Goal: Information Seeking & Learning: Learn about a topic

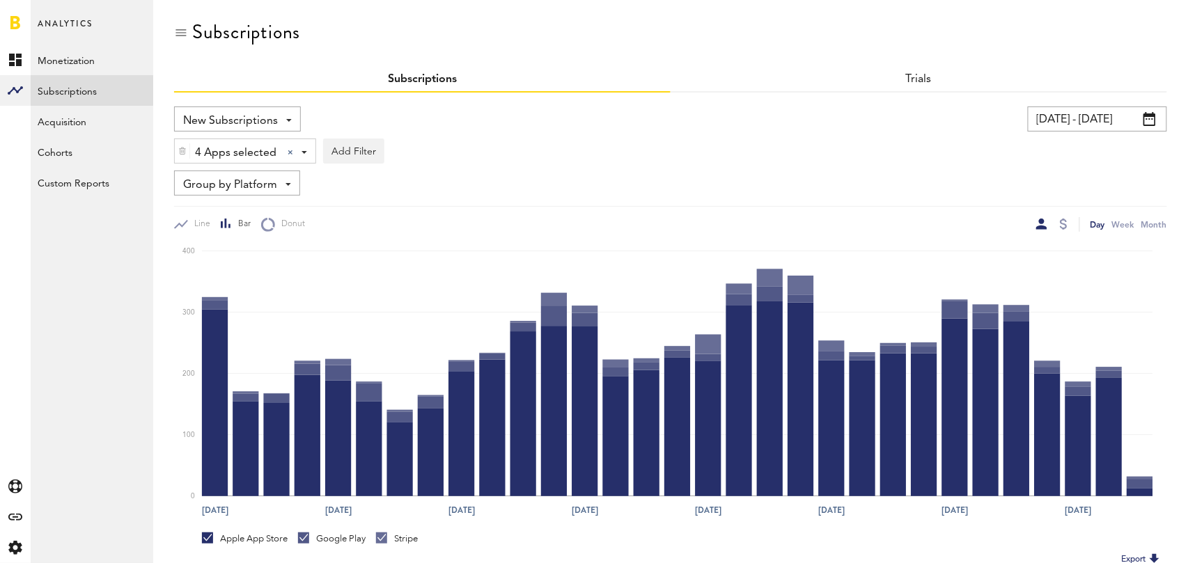
click at [268, 181] on span "Group by Platform" at bounding box center [230, 185] width 94 height 24
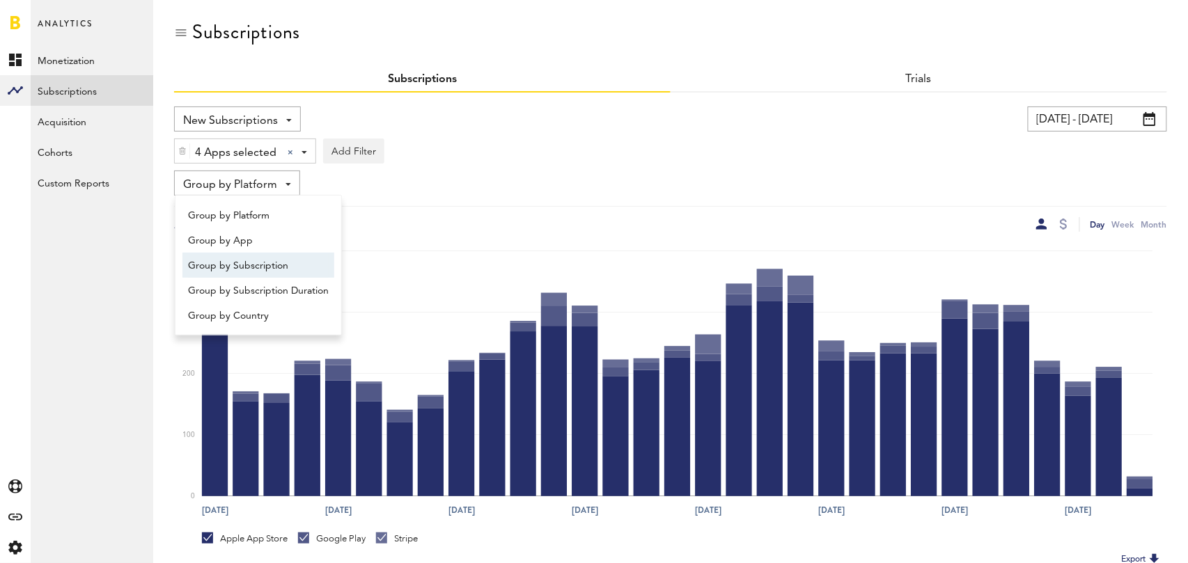
click at [265, 259] on span "Group by Subscription" at bounding box center [258, 266] width 141 height 24
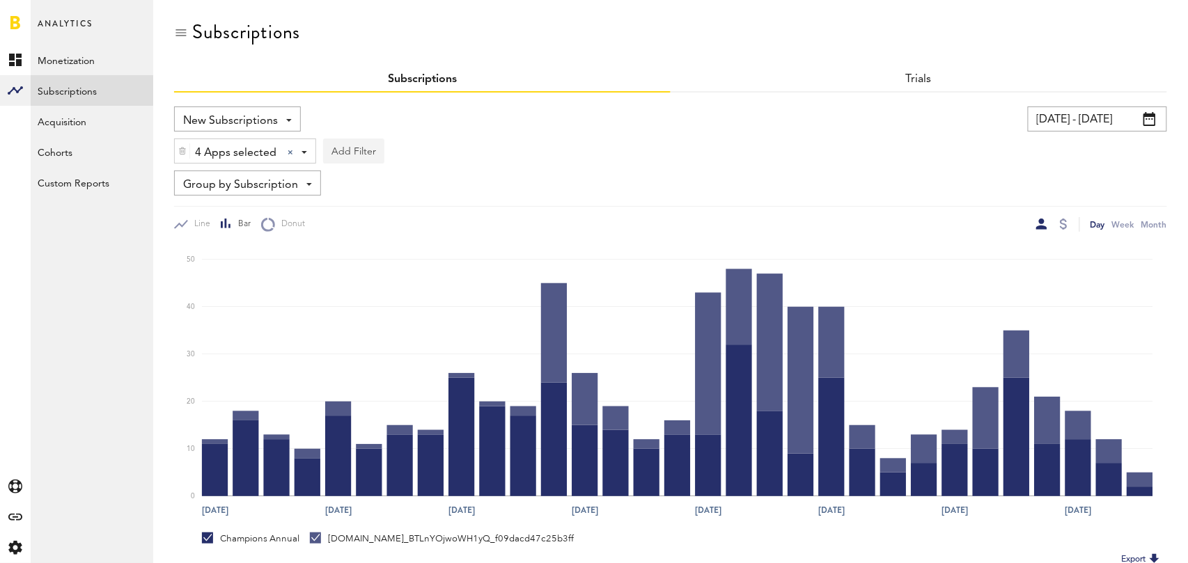
click at [364, 157] on button "Add Filter" at bounding box center [353, 151] width 61 height 25
click at [403, 264] on li "Subscription durations" at bounding box center [387, 262] width 113 height 25
click at [439, 159] on div "Subscription durations" at bounding box center [405, 153] width 123 height 24
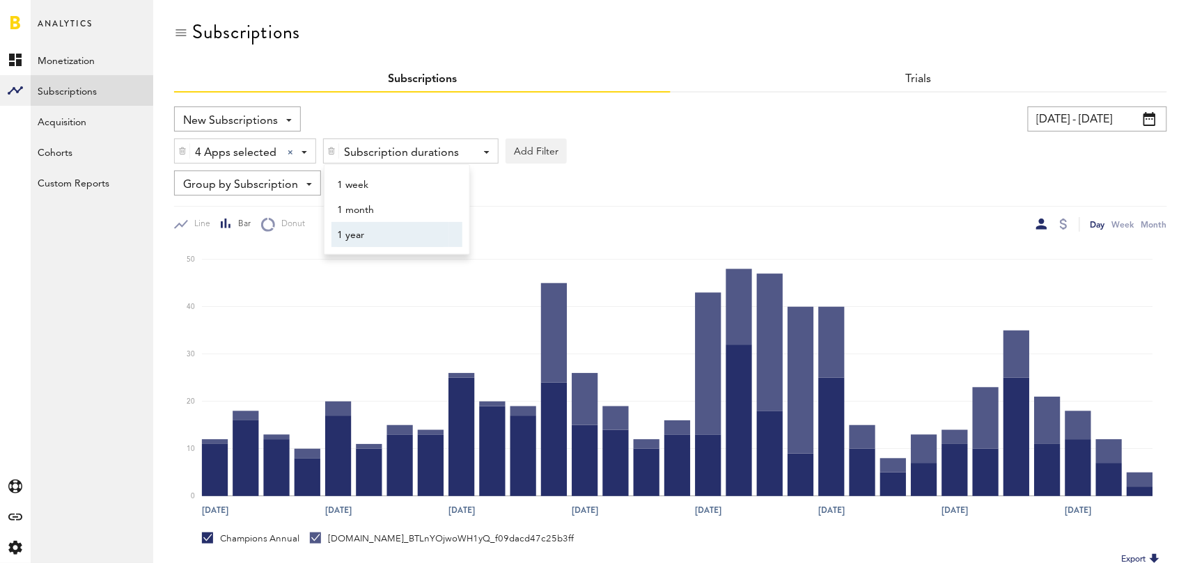
click at [409, 234] on span "1 year" at bounding box center [390, 236] width 107 height 24
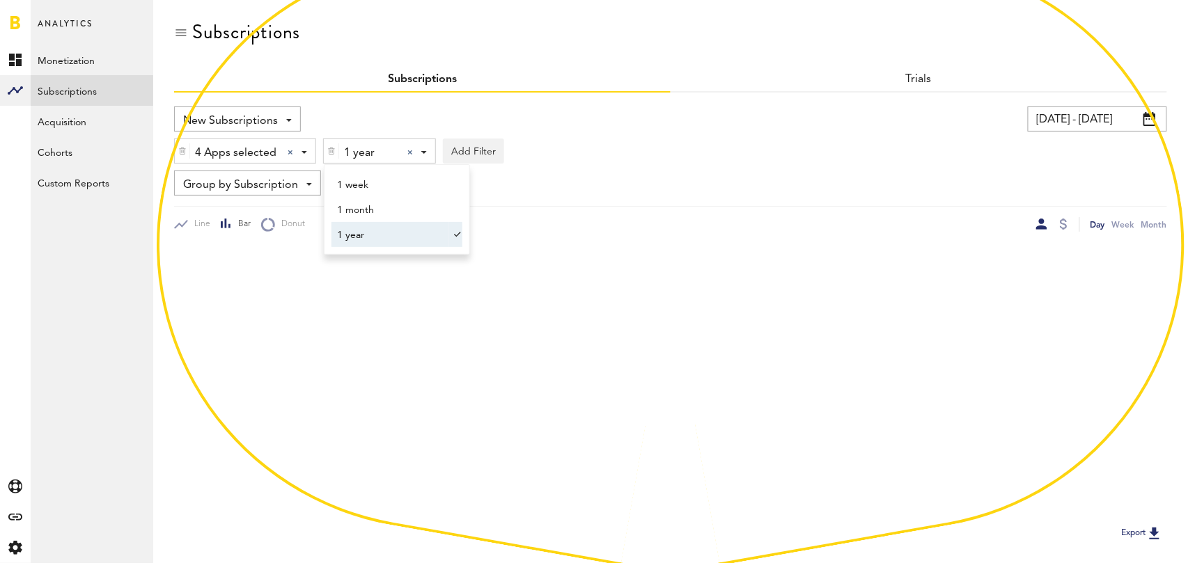
click at [689, 164] on div "New Subscriptions Revenue MRR Actives Trial Status Billing Retries New Subscrip…" at bounding box center [670, 169] width 993 height 125
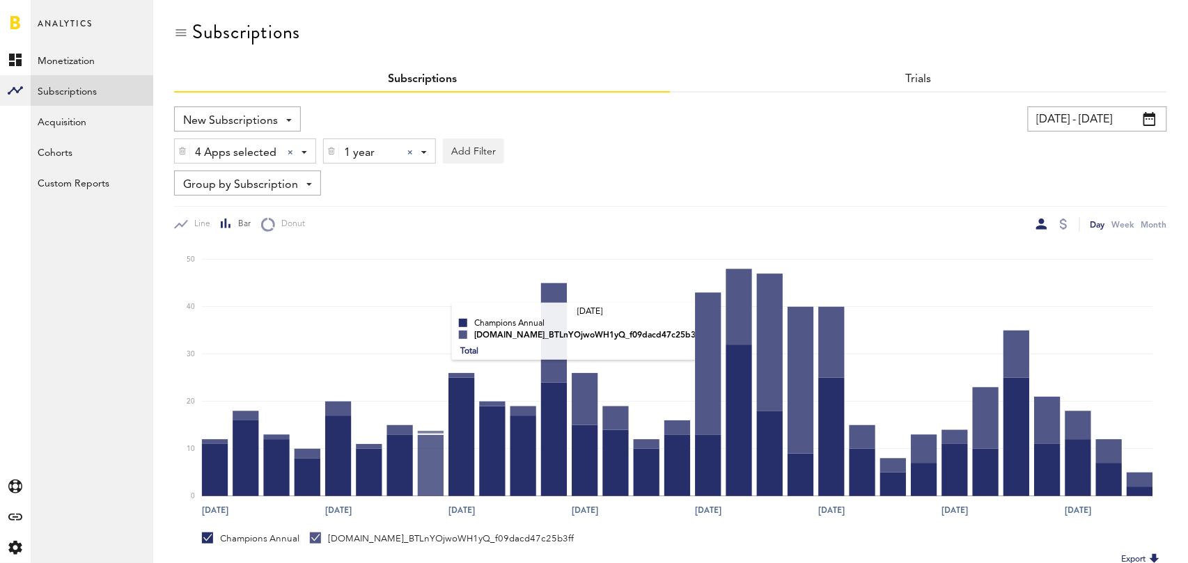
scroll to position [244, 0]
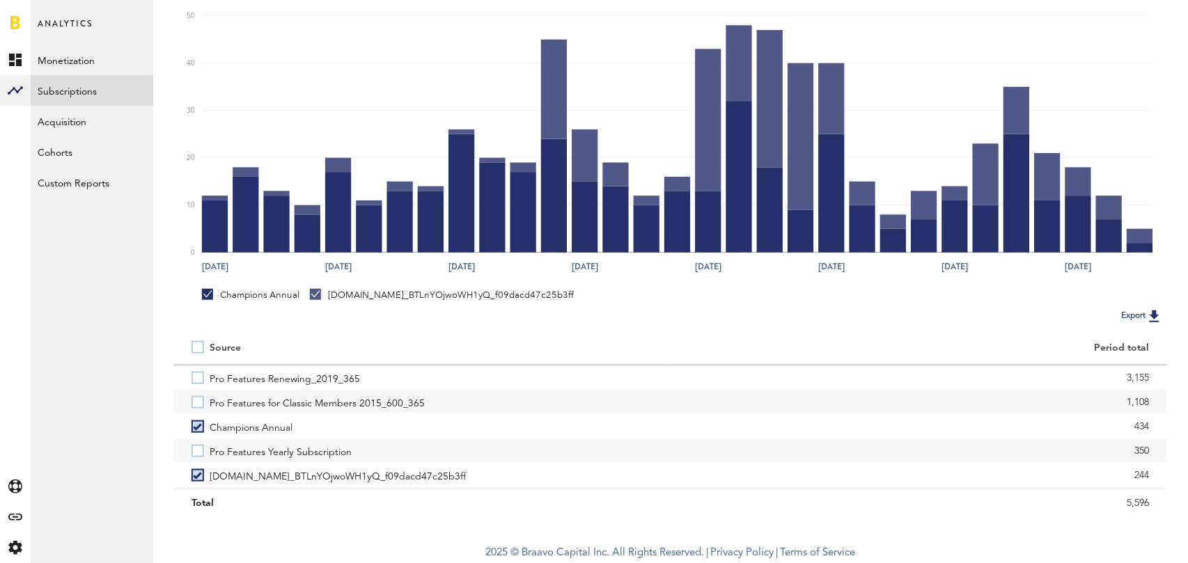
click at [194, 347] on label at bounding box center [201, 347] width 18 height 0
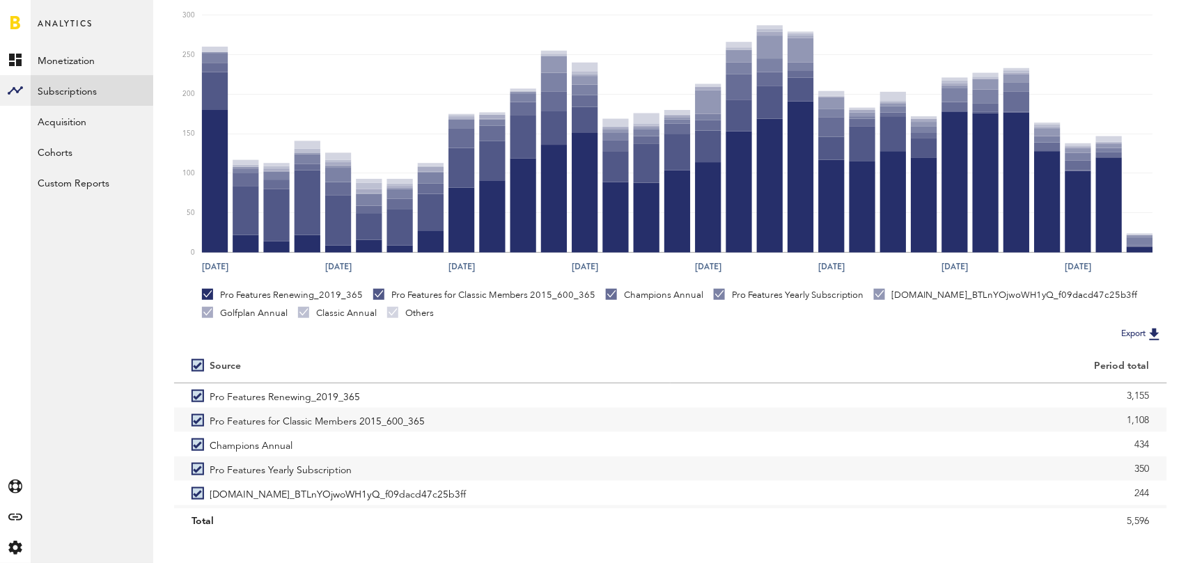
click at [201, 366] on label at bounding box center [201, 366] width 18 height 0
checkbox input "false"
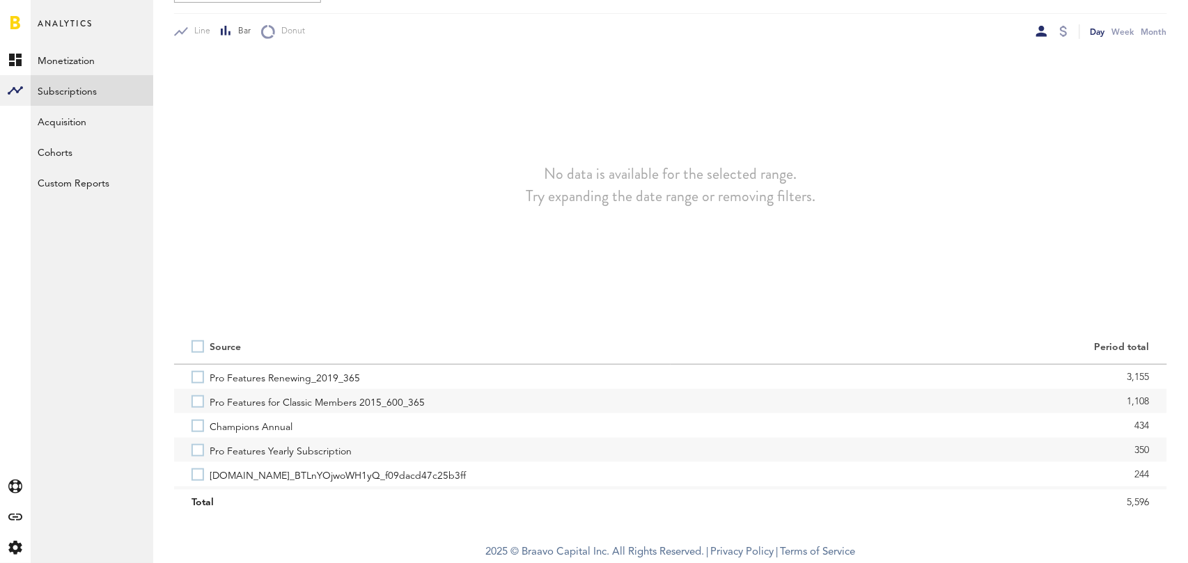
scroll to position [193, 0]
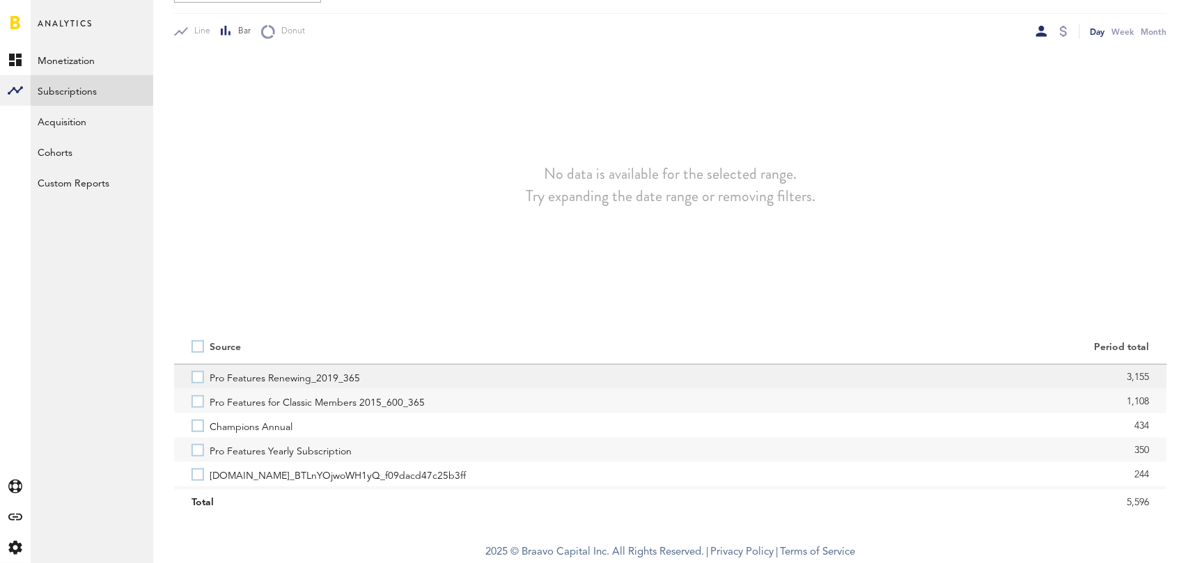
click at [196, 375] on label "Pro Features Renewing_2019_365" at bounding box center [423, 377] width 462 height 24
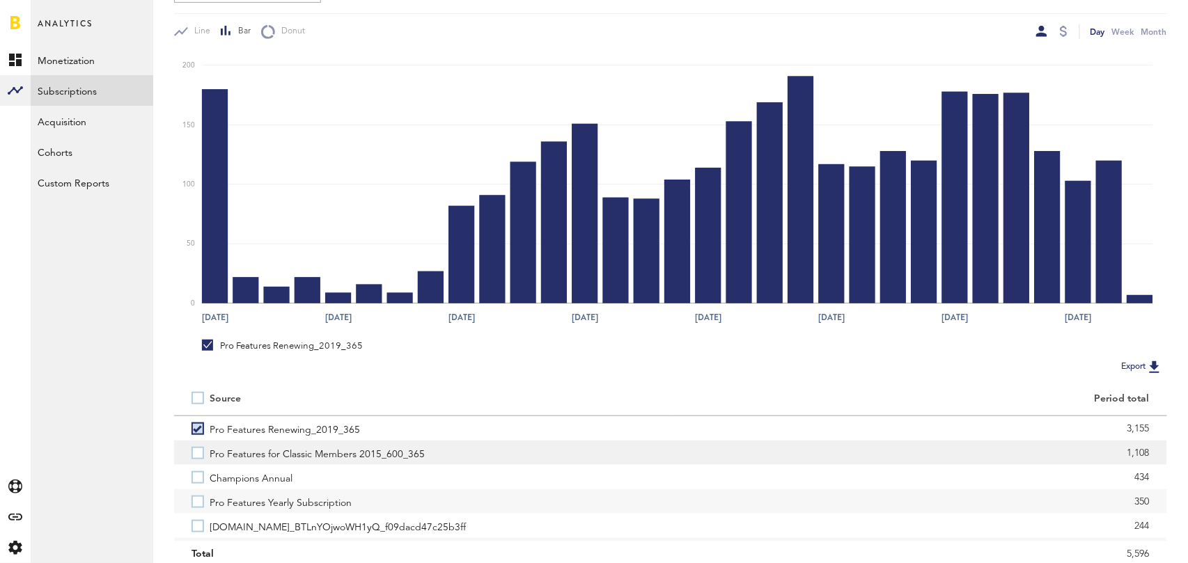
click at [196, 459] on label "Pro Features for Classic Members 2015_600_365" at bounding box center [423, 453] width 462 height 24
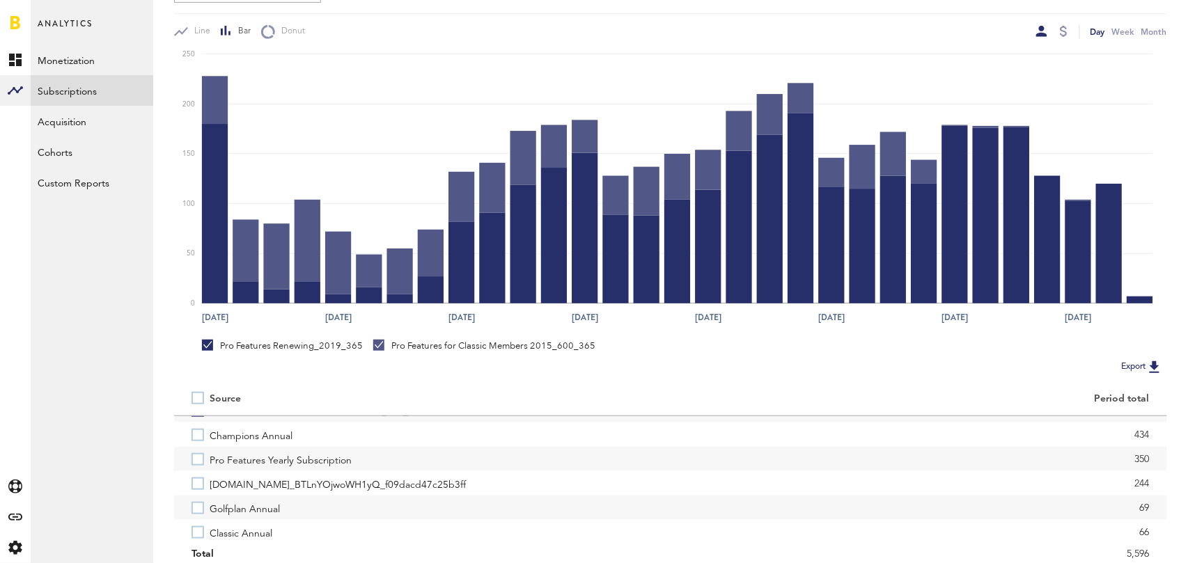
click at [196, 459] on label "Pro Features Yearly Subscription" at bounding box center [423, 459] width 462 height 24
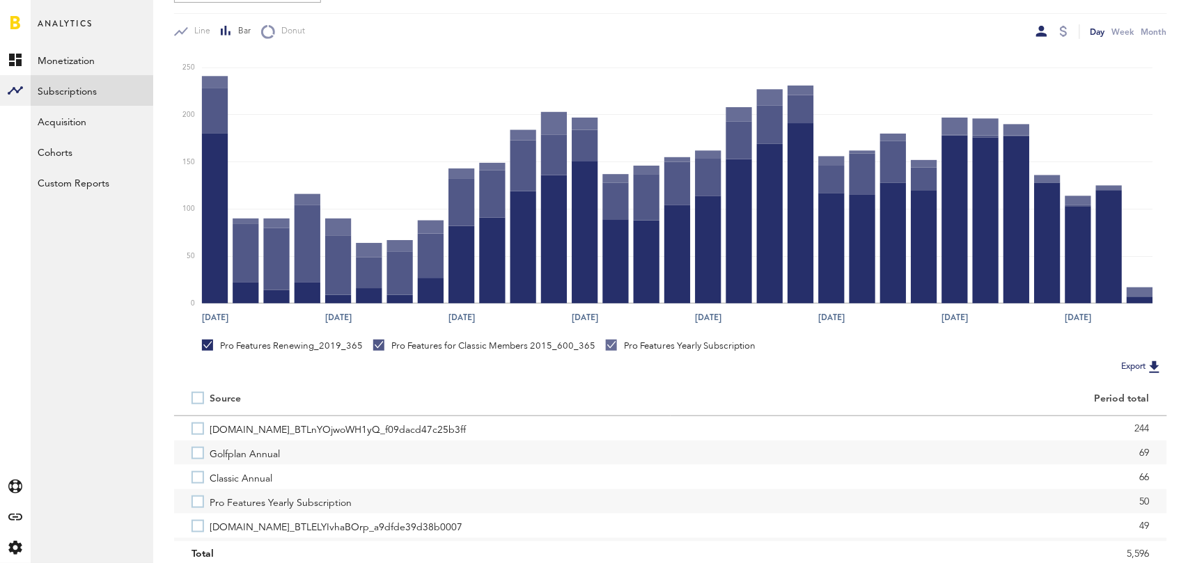
scroll to position [107, 0]
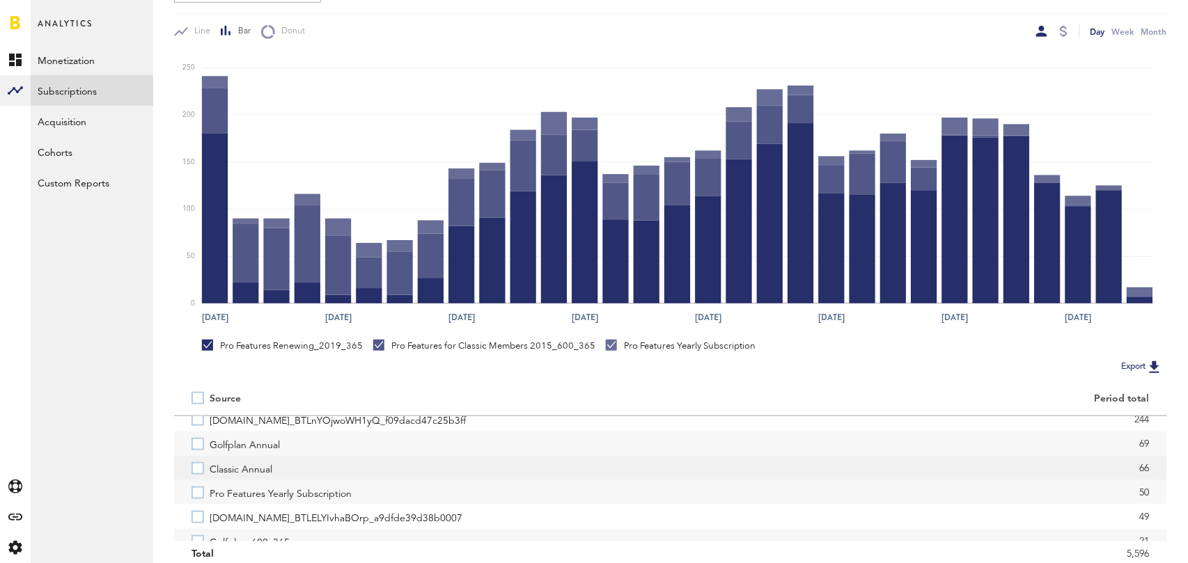
click at [196, 467] on label "Classic Annual" at bounding box center [423, 468] width 462 height 24
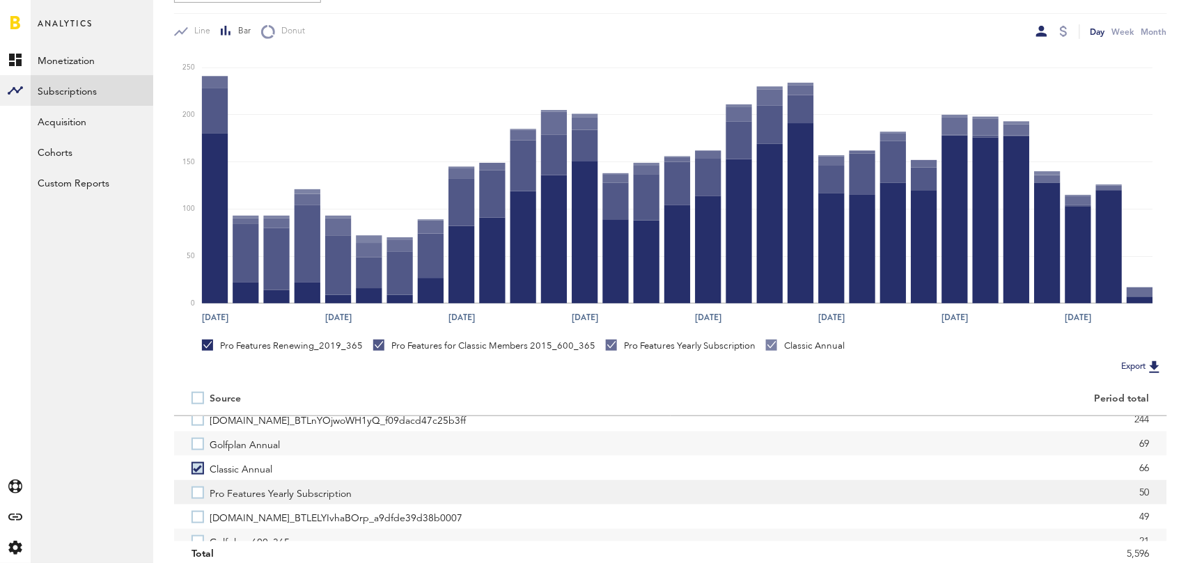
click at [196, 494] on label "Pro Features Yearly Subscription" at bounding box center [423, 493] width 462 height 24
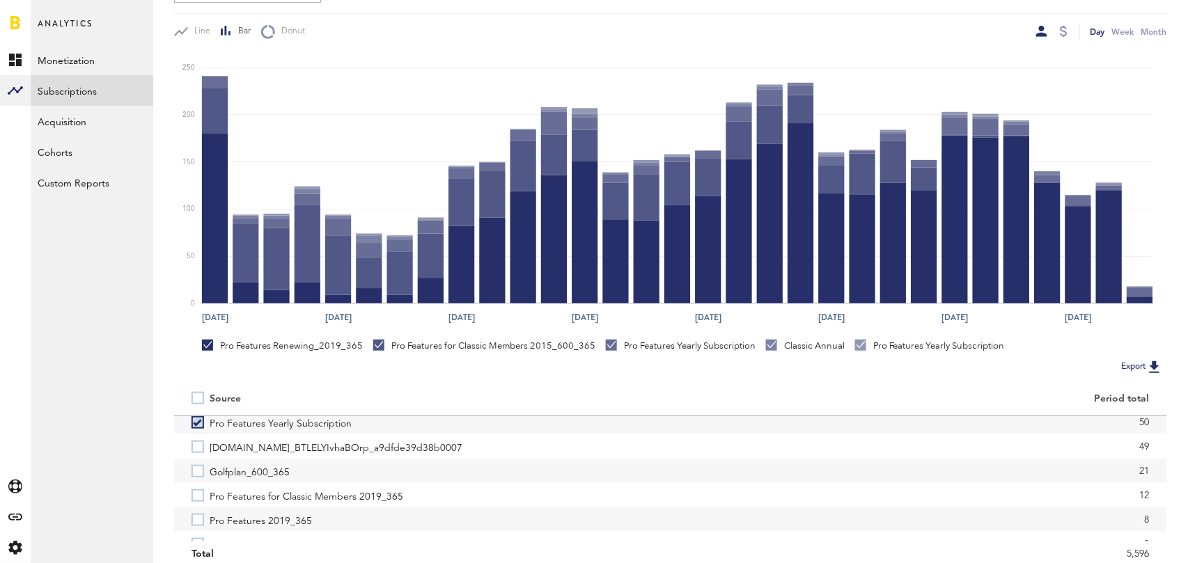
scroll to position [180, 0]
click at [196, 494] on label "Pro Features for Classic Members 2019_365" at bounding box center [423, 493] width 462 height 24
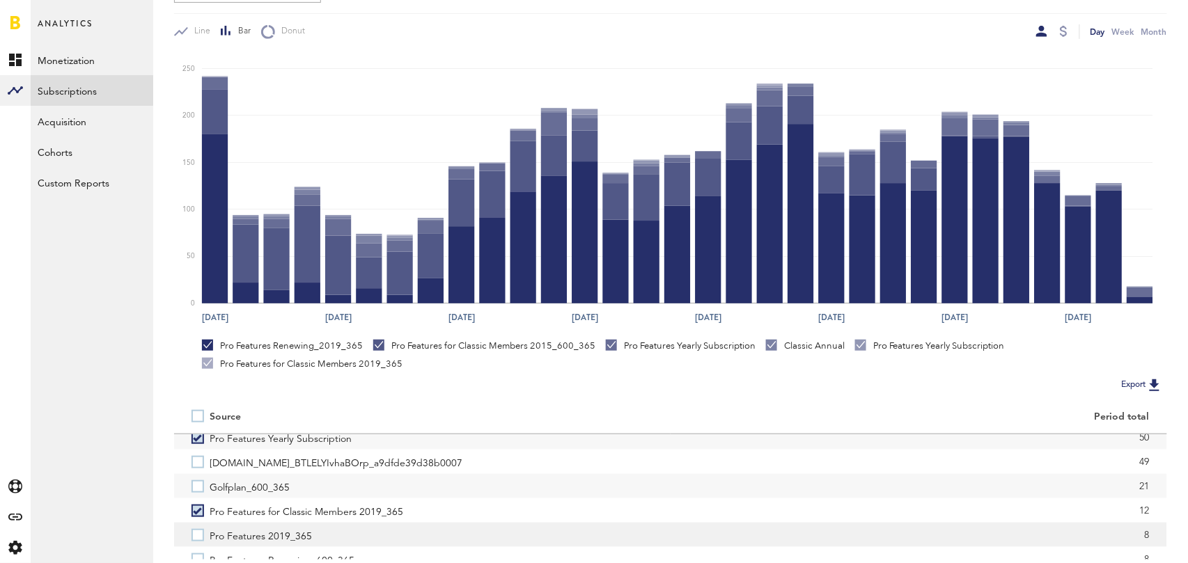
click at [197, 531] on label "Pro Features 2019_365" at bounding box center [423, 535] width 462 height 24
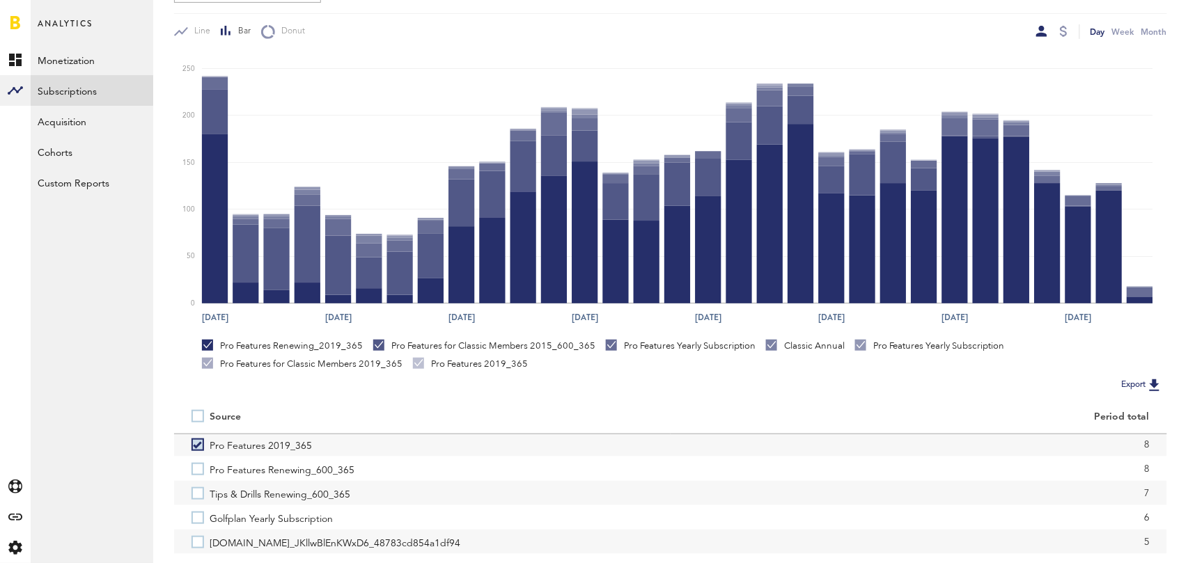
scroll to position [274, 0]
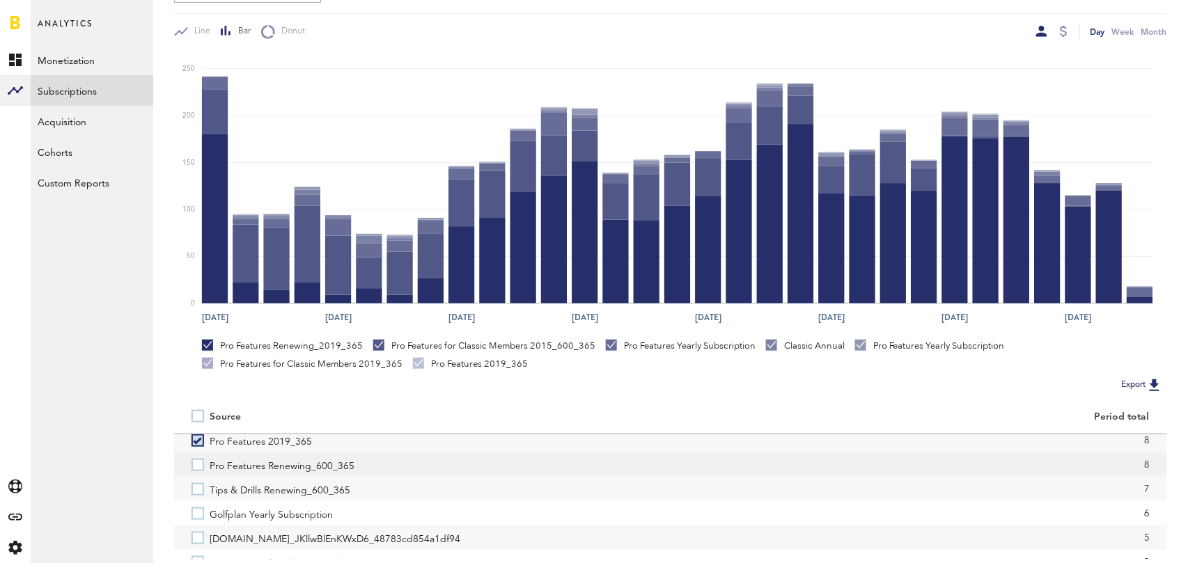
click at [196, 464] on label "Pro Features Renewing_600_365" at bounding box center [423, 465] width 462 height 24
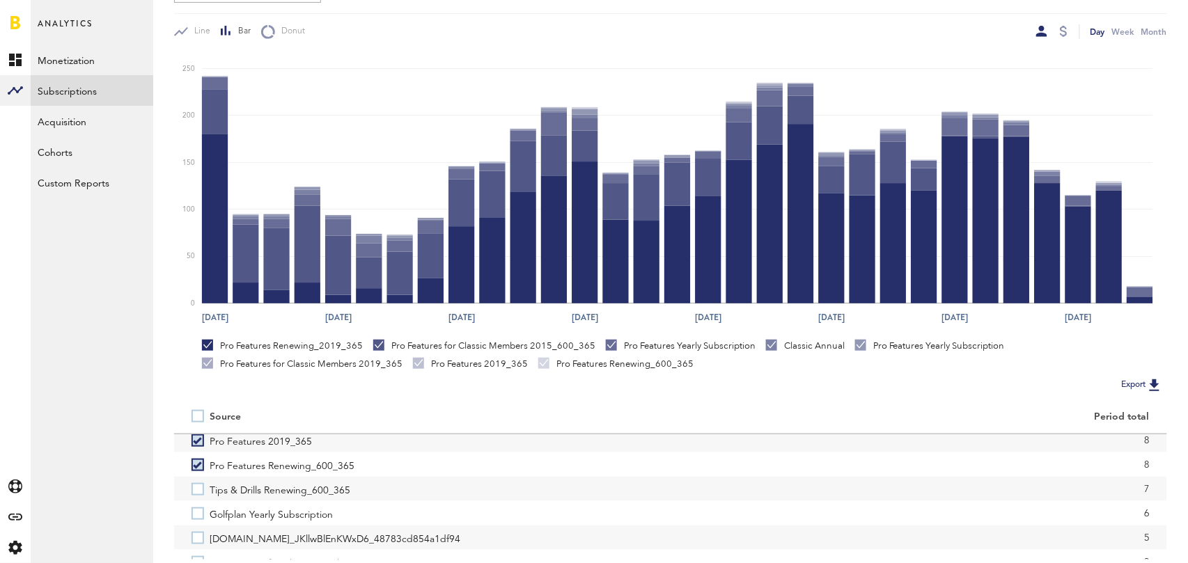
scroll to position [315, 0]
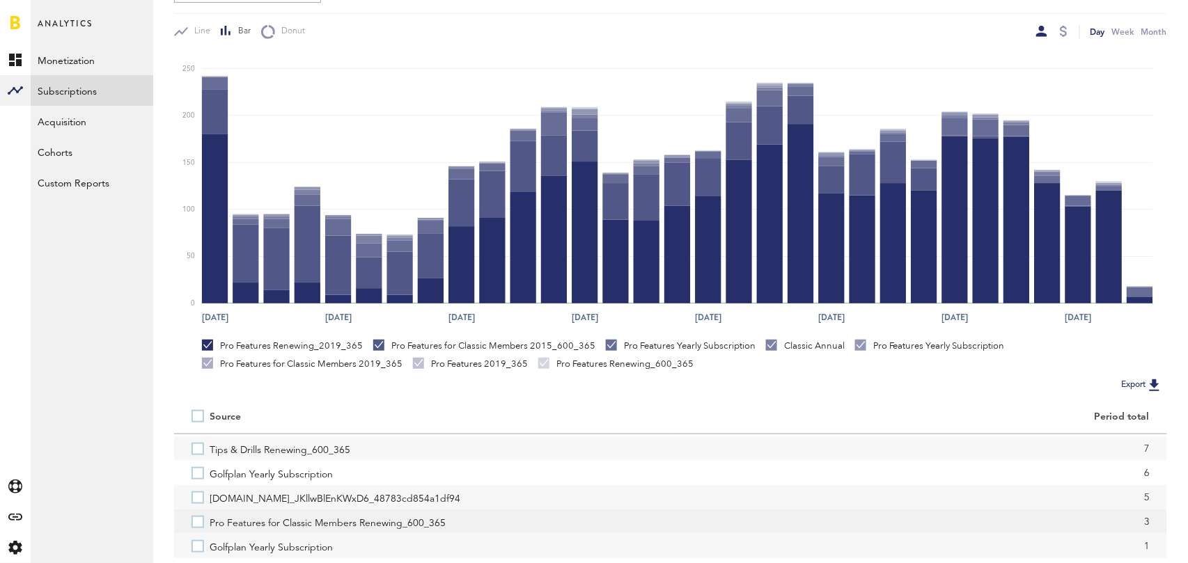
click at [197, 522] on label "Pro Features for Classic Members Renewing_600_365" at bounding box center [423, 522] width 462 height 24
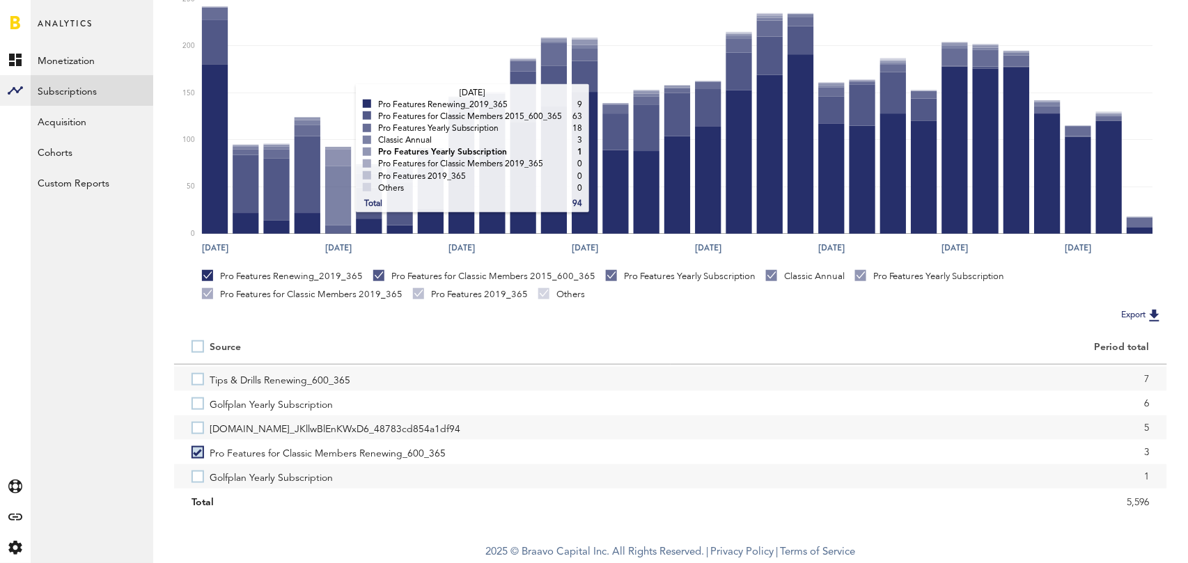
scroll to position [0, 0]
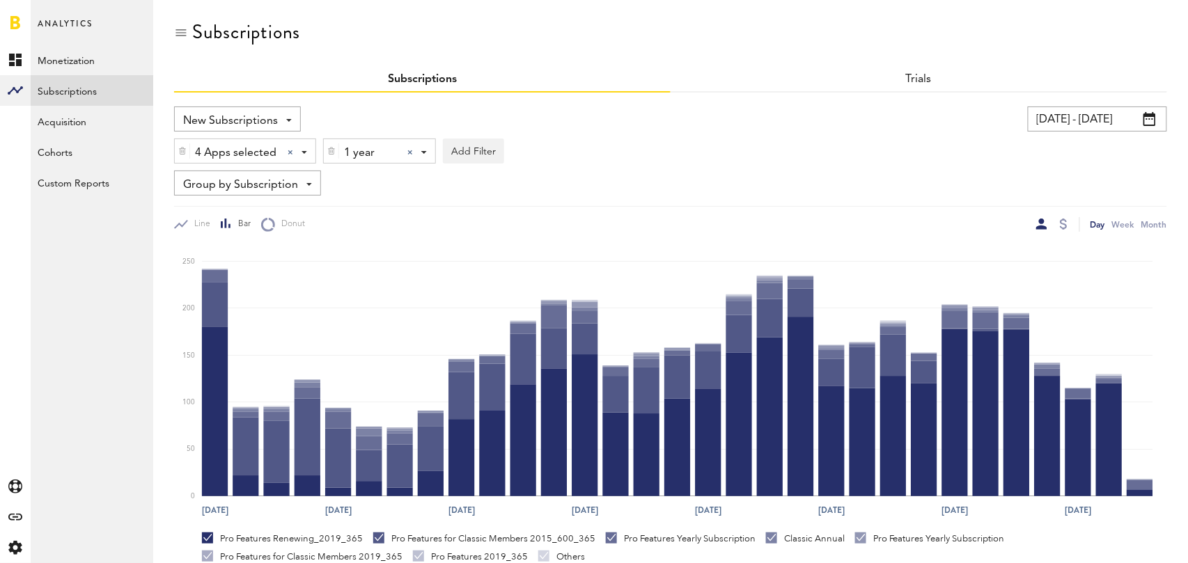
click at [412, 151] on div at bounding box center [410, 153] width 6 height 6
click at [412, 151] on div "Subscription durations" at bounding box center [405, 153] width 123 height 24
click at [394, 208] on span "1 month" at bounding box center [390, 210] width 107 height 24
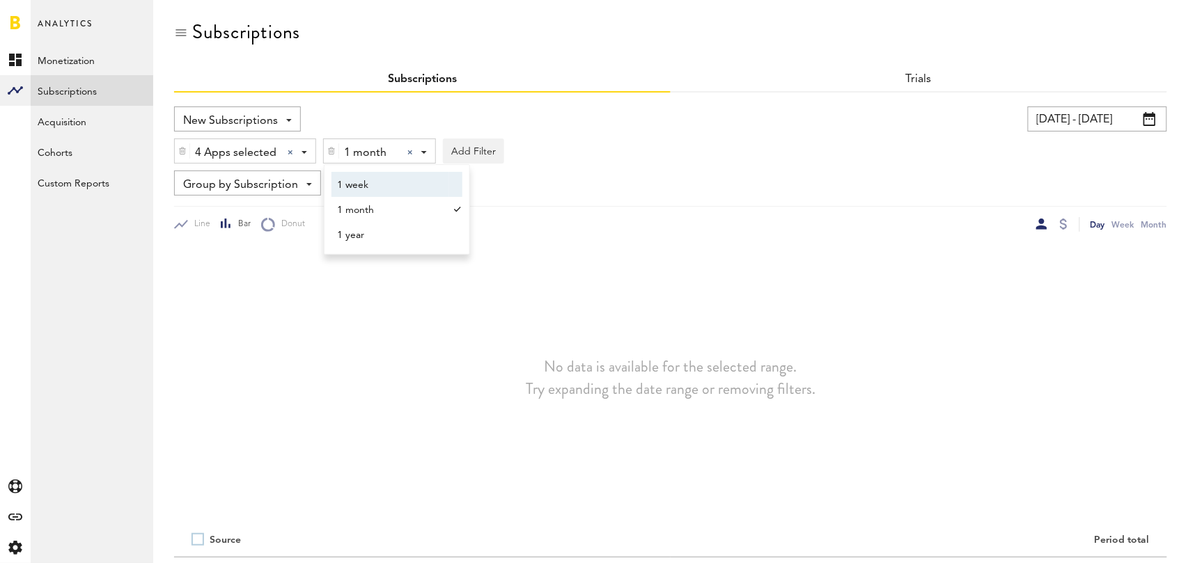
click at [647, 114] on div "New Subscriptions Revenue MRR Actives Trial Status Billing Retries New Subscrip…" at bounding box center [419, 119] width 490 height 25
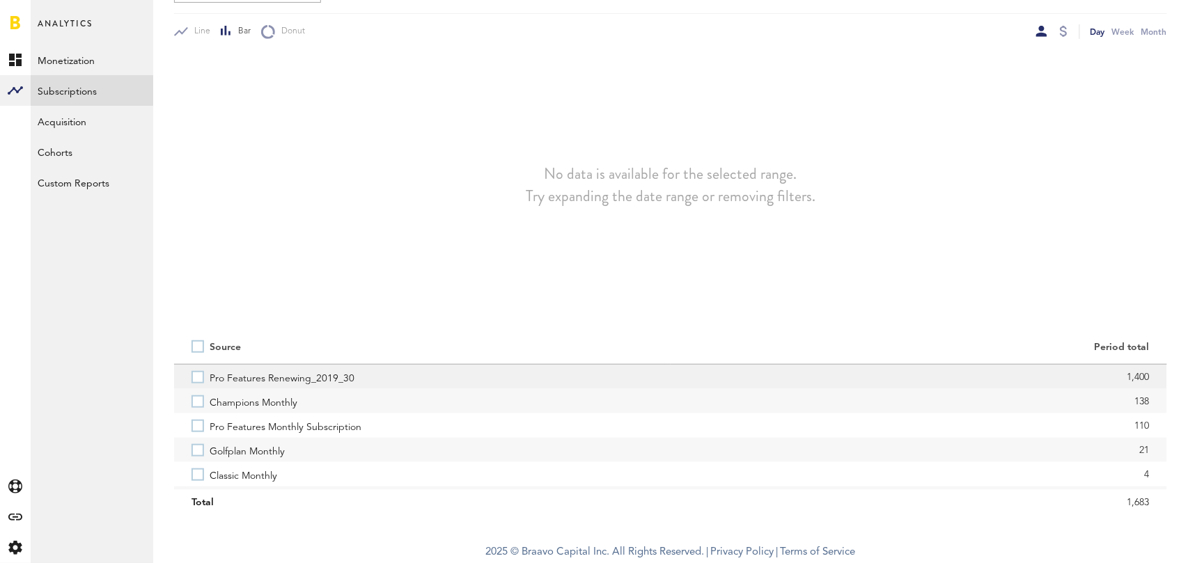
click at [197, 373] on label "Pro Features Renewing_2019_30" at bounding box center [423, 377] width 462 height 24
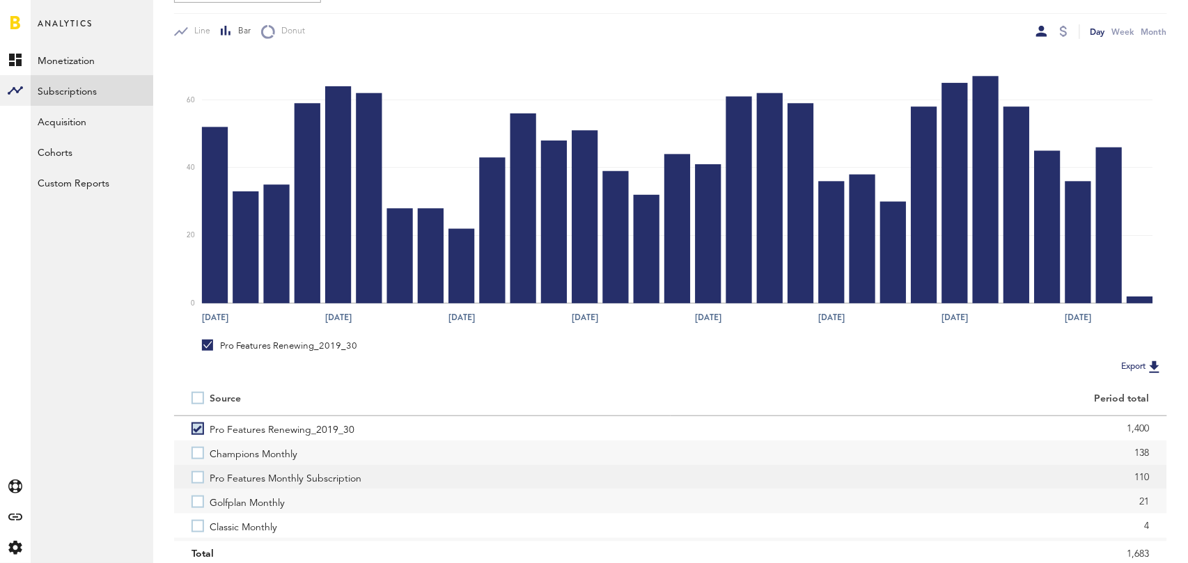
click at [197, 476] on label "Pro Features Monthly Subscription" at bounding box center [423, 477] width 462 height 24
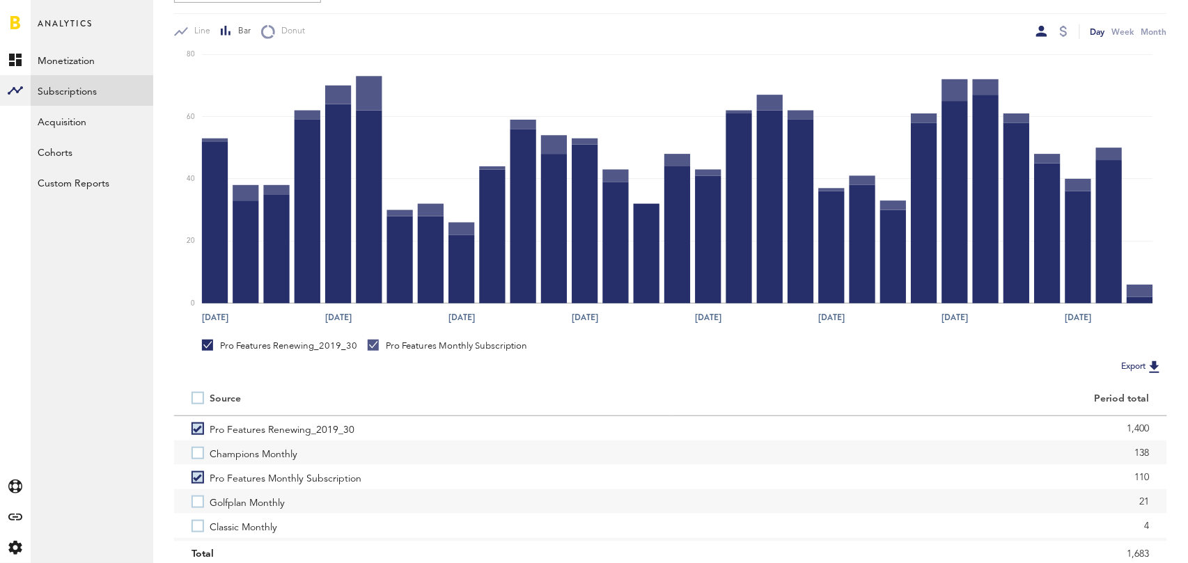
scroll to position [38, 0]
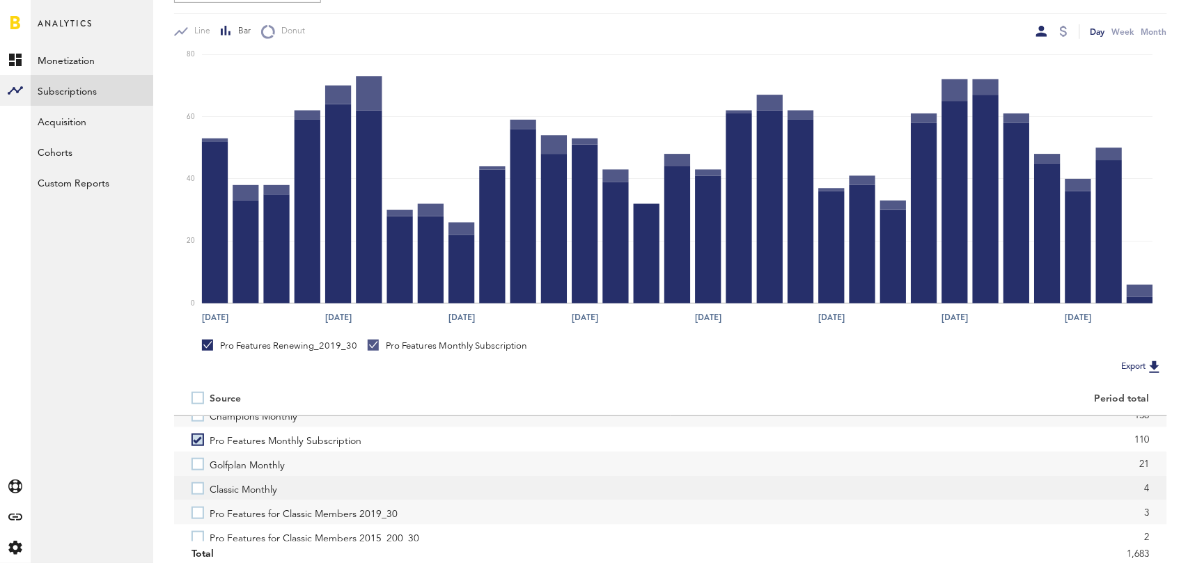
click at [196, 490] on label "Classic Monthly" at bounding box center [423, 488] width 462 height 24
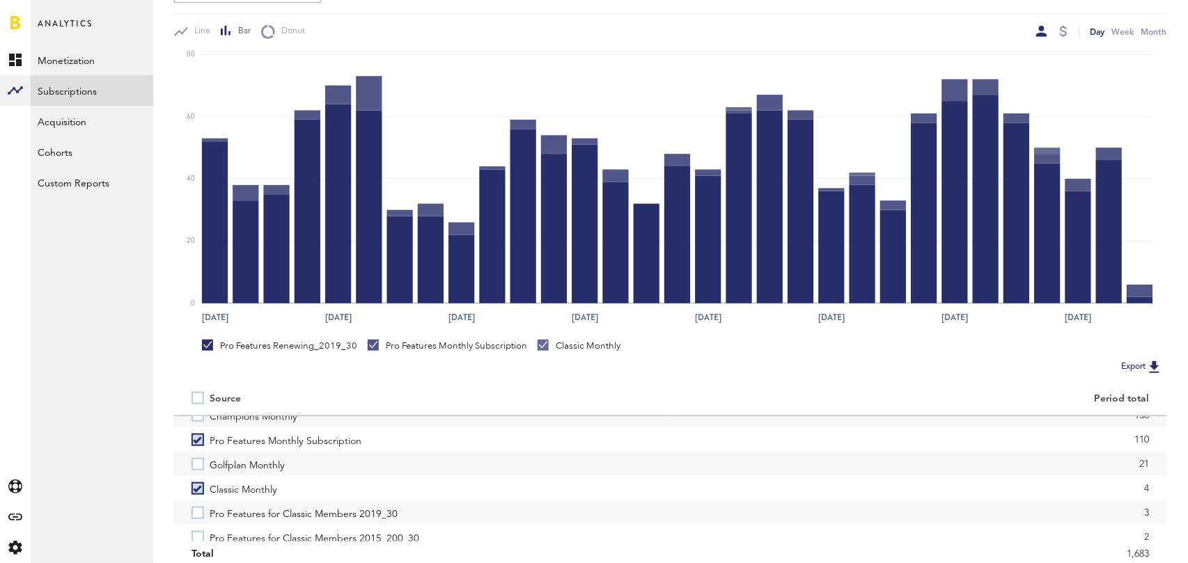
scroll to position [57, 0]
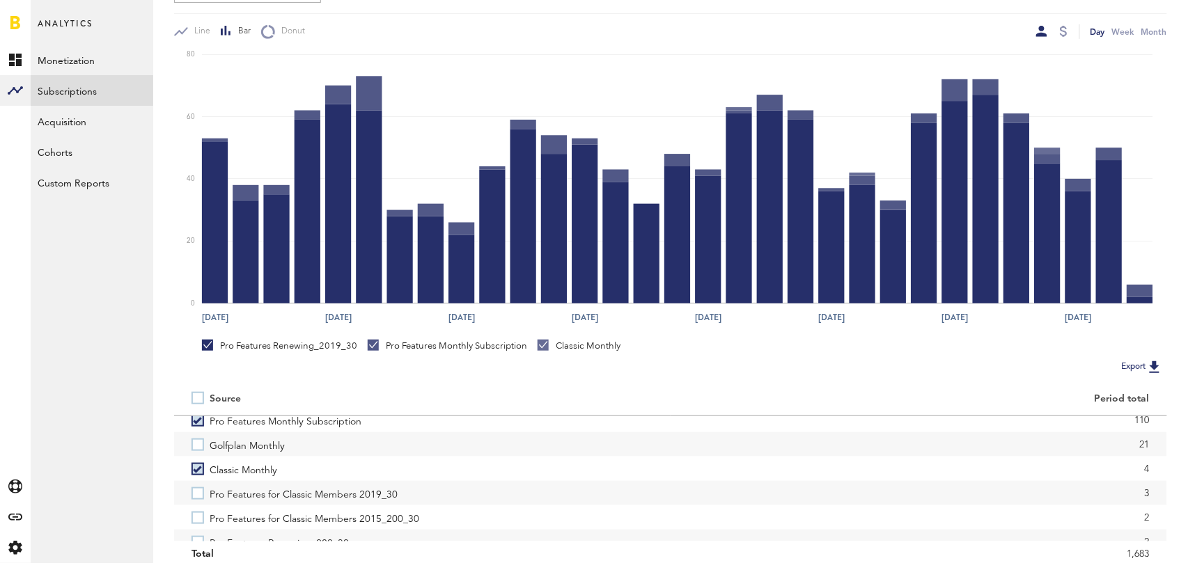
click at [196, 490] on label "Pro Features for Classic Members 2019_30" at bounding box center [423, 493] width 462 height 24
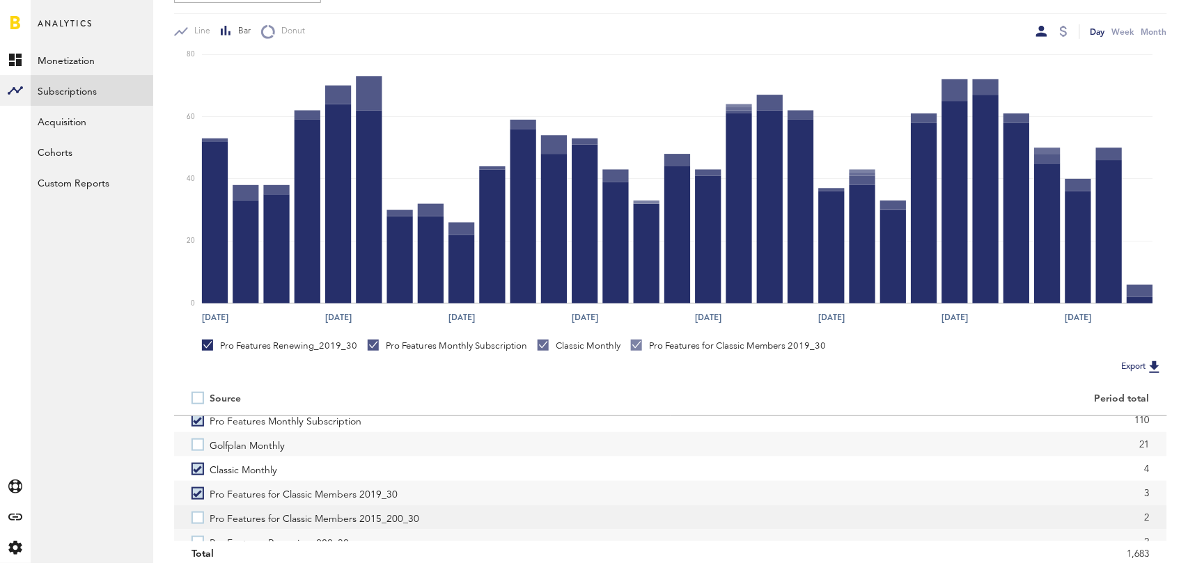
click at [196, 518] on label "Pro Features for Classic Members 2015_200_30" at bounding box center [423, 518] width 462 height 24
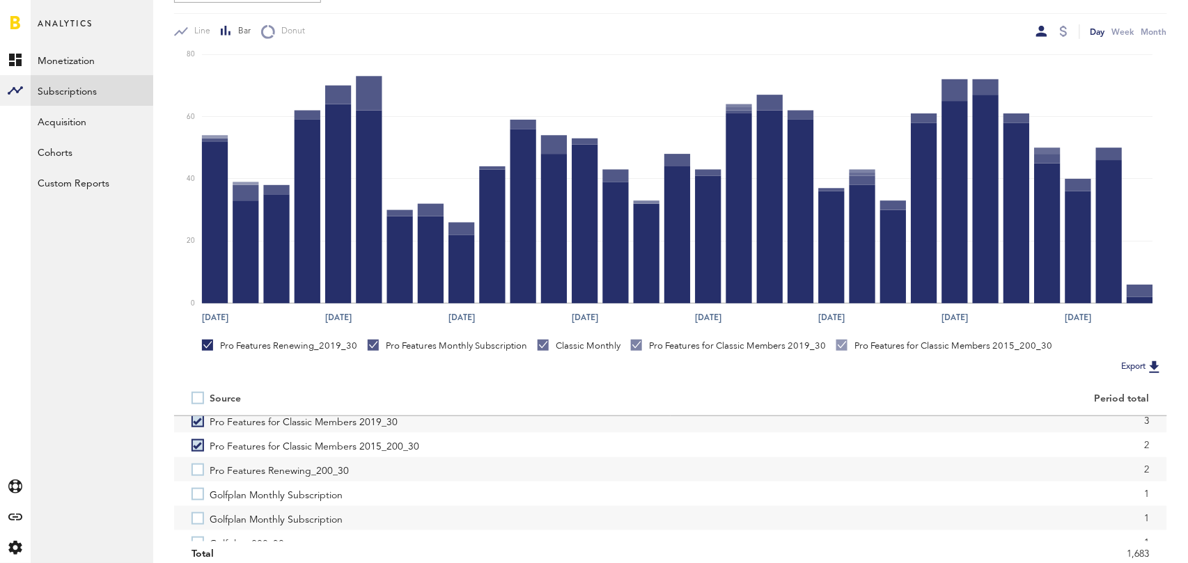
scroll to position [138, 0]
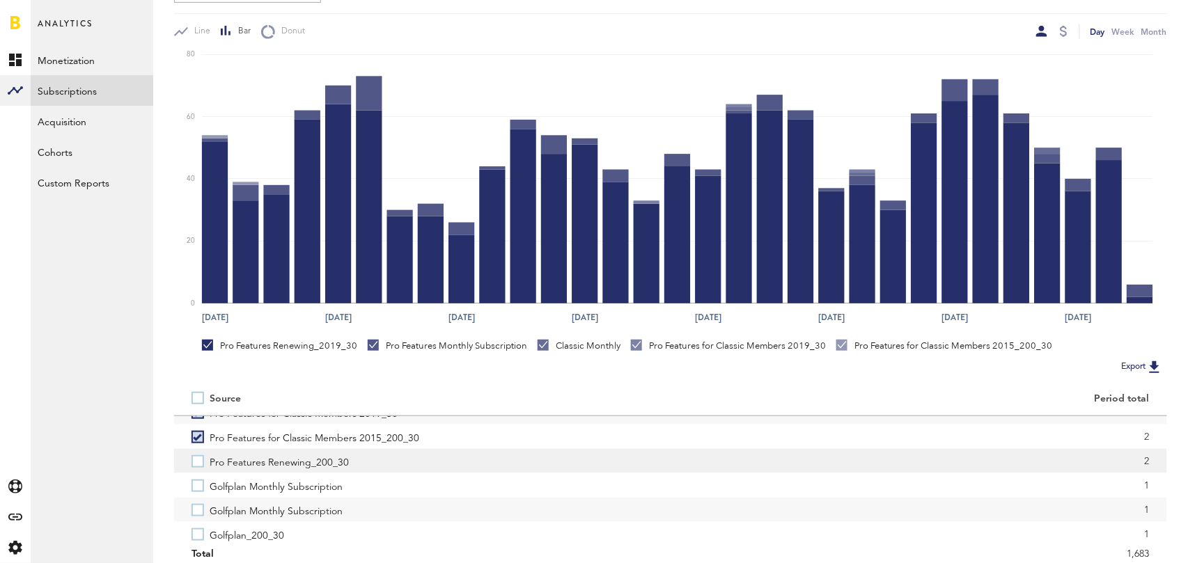
click at [196, 464] on label "Pro Features Renewing_200_30" at bounding box center [423, 461] width 462 height 24
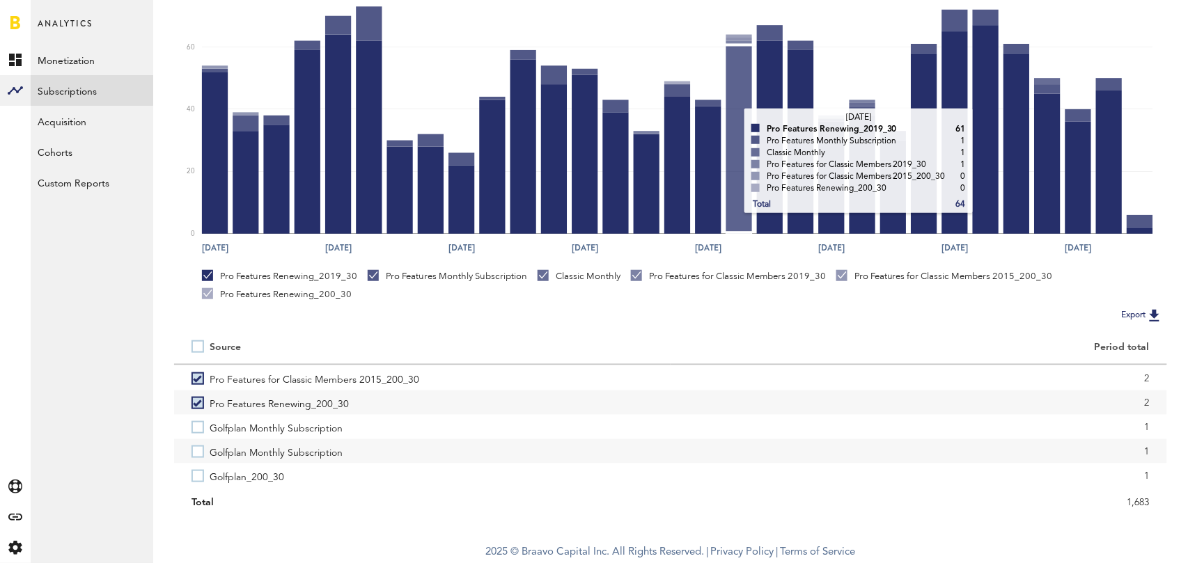
scroll to position [0, 0]
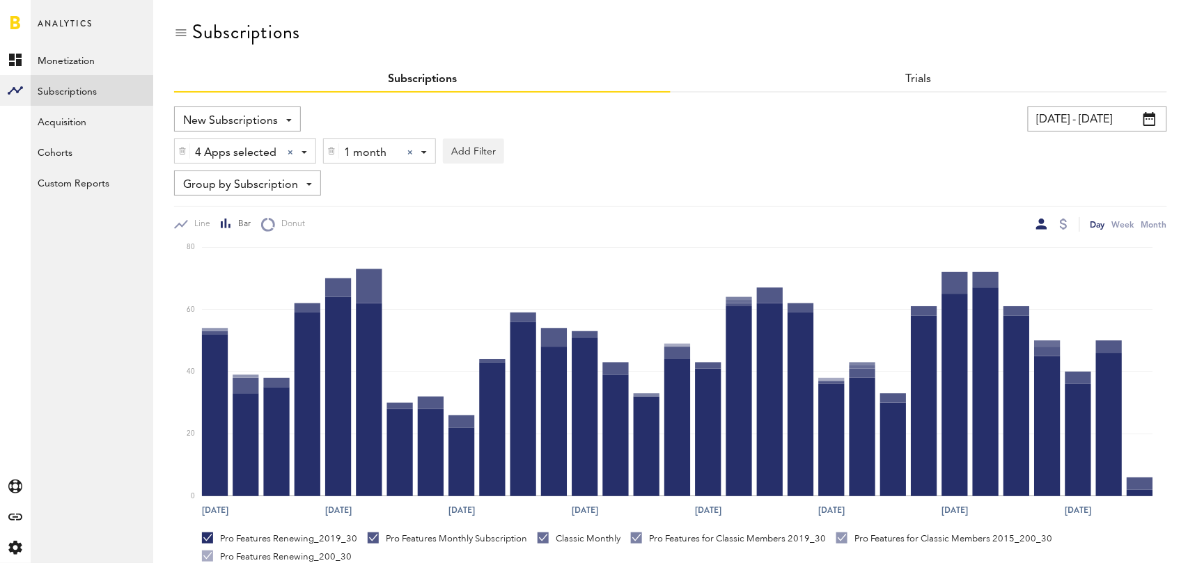
click at [410, 153] on div at bounding box center [410, 153] width 6 height 6
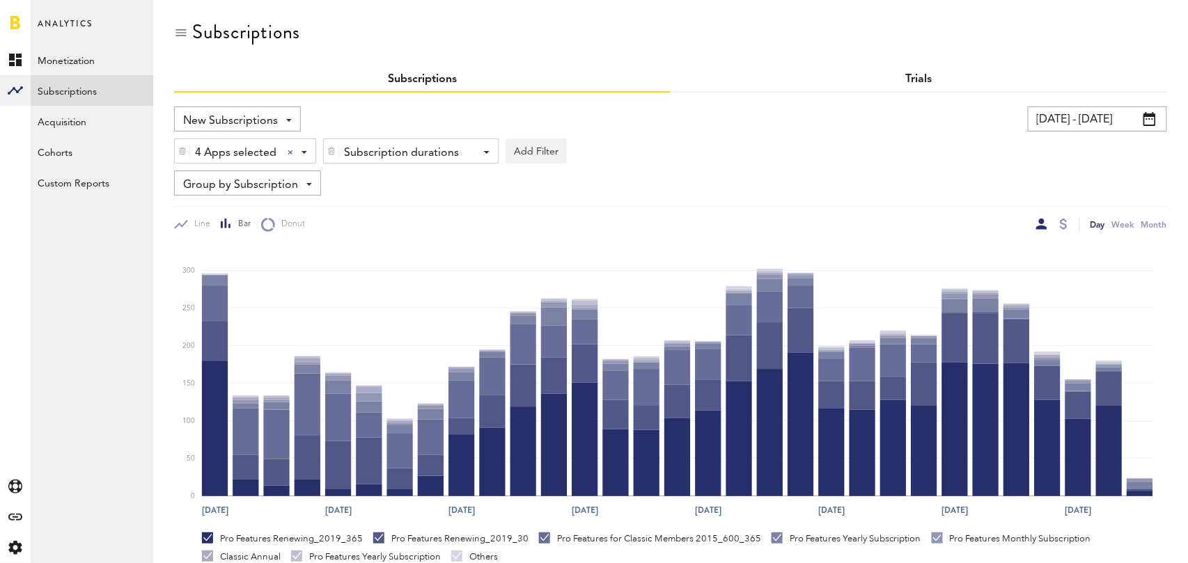
click at [915, 77] on link "Trials" at bounding box center [919, 79] width 26 height 11
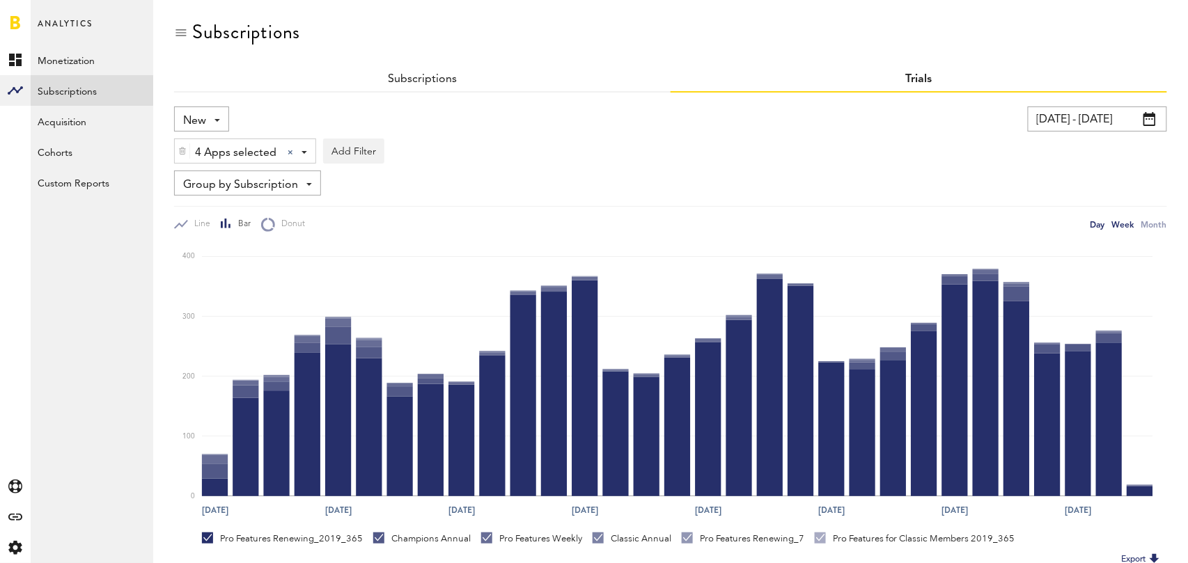
click at [1120, 228] on div "Week" at bounding box center [1123, 224] width 22 height 15
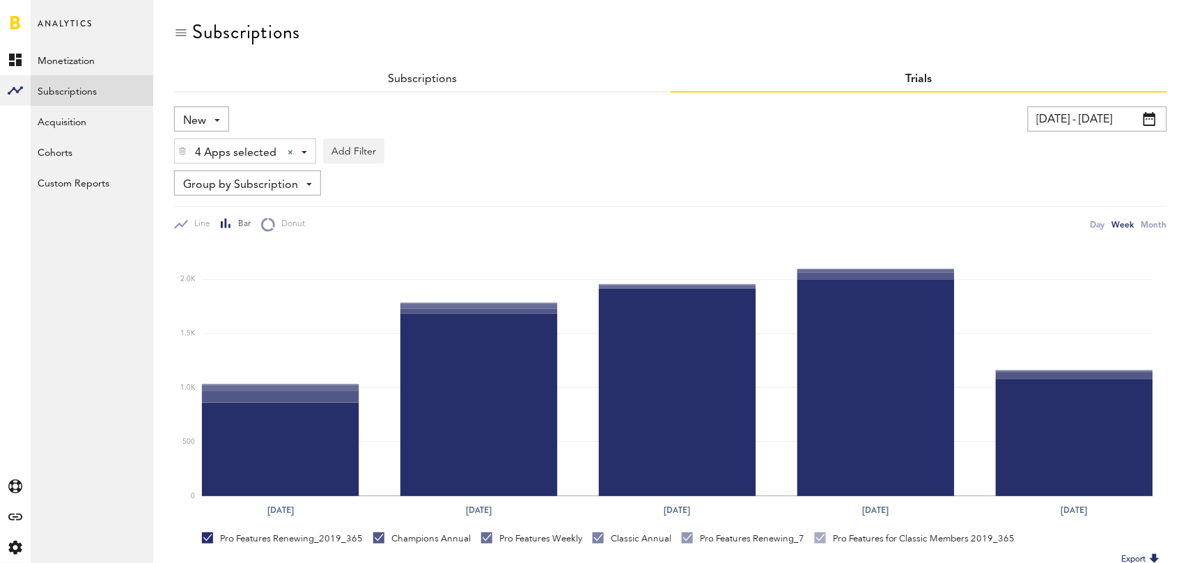
click at [207, 114] on div "New New Active Cancelled Conversion" at bounding box center [201, 119] width 55 height 25
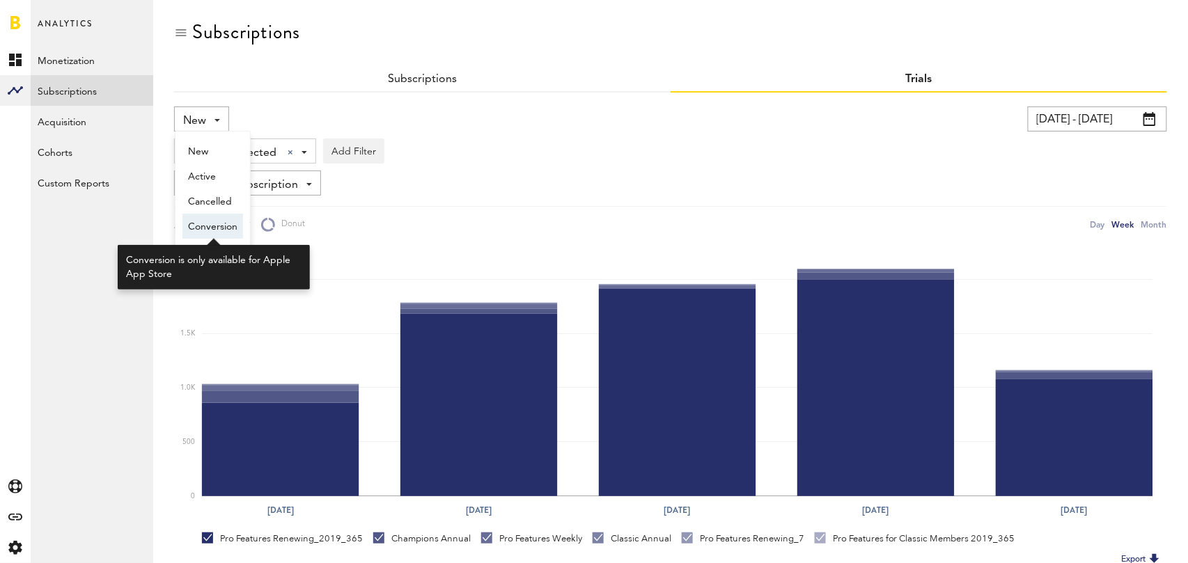
click at [206, 225] on span "Conversion" at bounding box center [212, 227] width 49 height 24
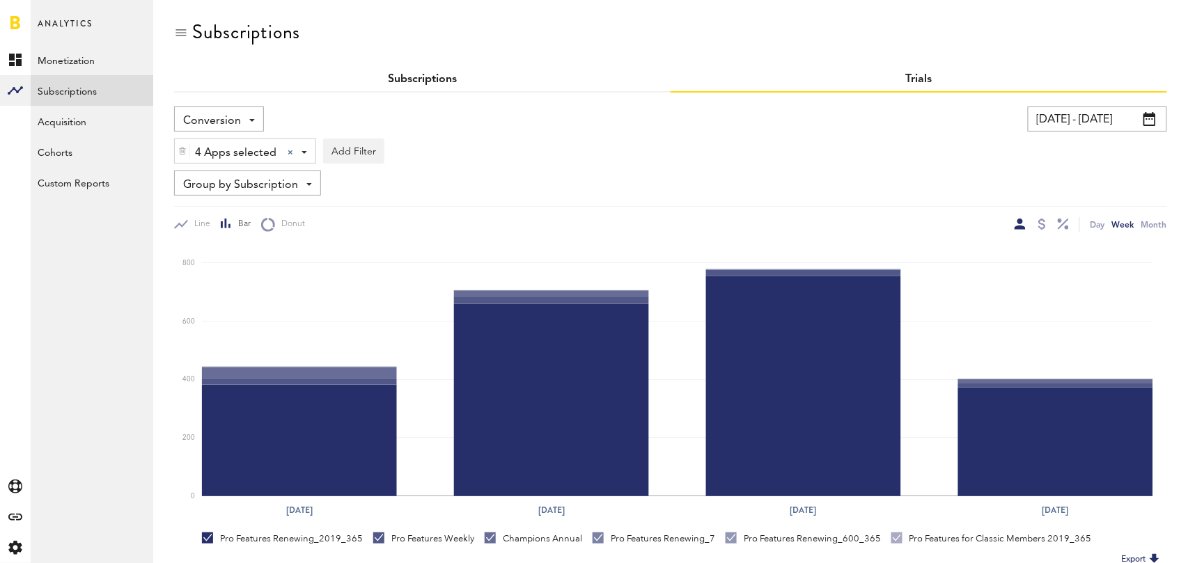
click at [429, 77] on link "Subscriptions" at bounding box center [422, 79] width 69 height 11
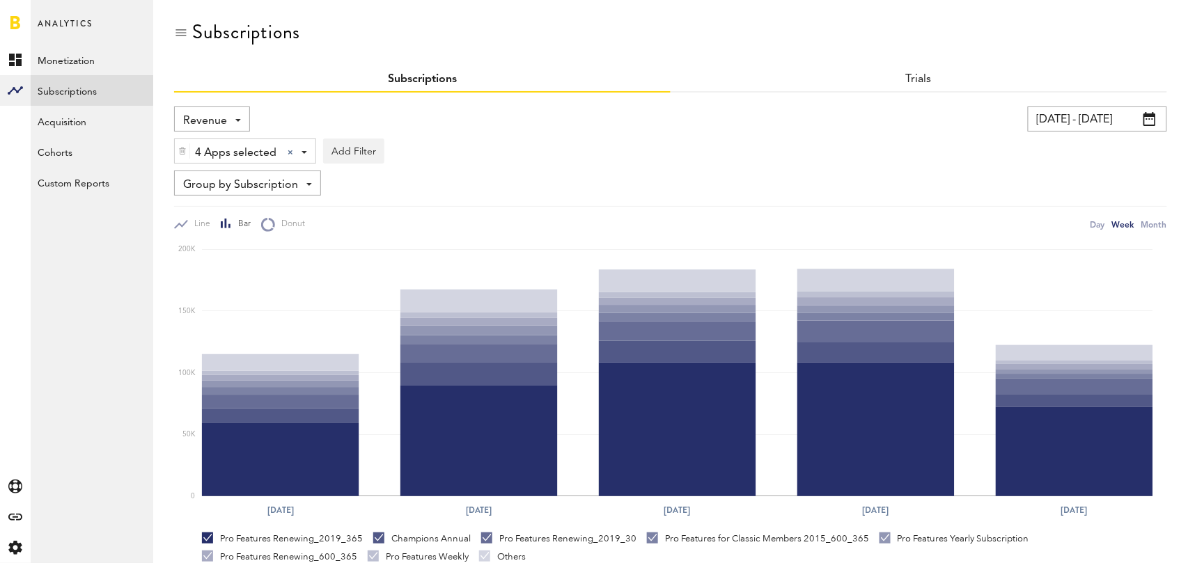
click at [220, 116] on span "Revenue" at bounding box center [205, 121] width 44 height 24
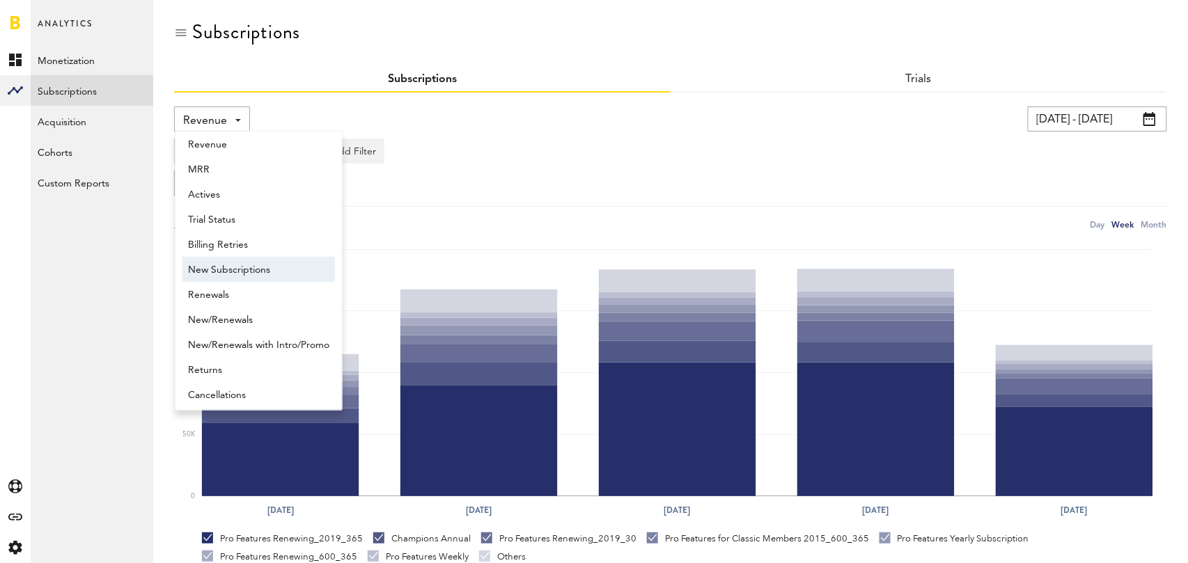
click at [244, 268] on span "New Subscriptions" at bounding box center [258, 270] width 141 height 24
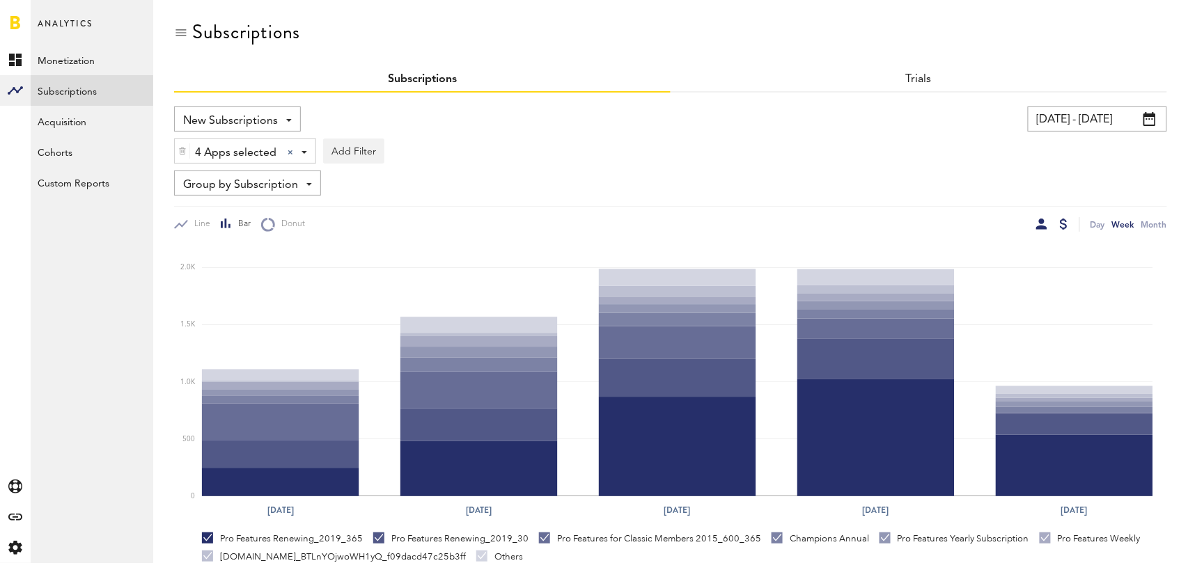
click at [1062, 222] on div at bounding box center [1064, 224] width 8 height 11
